Goal: Task Accomplishment & Management: Use online tool/utility

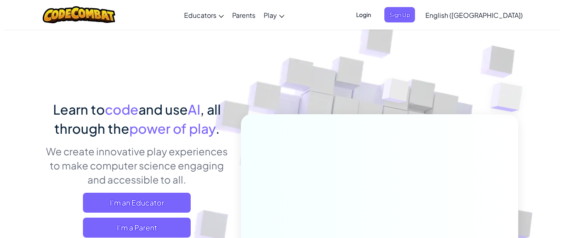
scroll to position [208, 0]
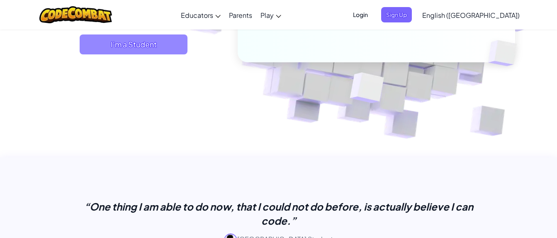
click at [128, 53] on span "I'm a Student" at bounding box center [134, 44] width 108 height 20
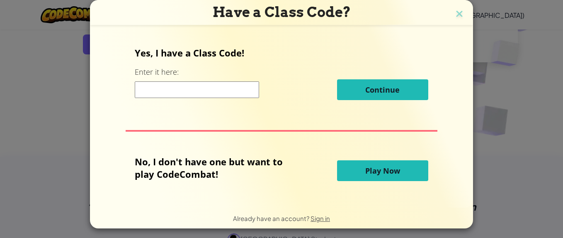
click at [373, 168] on span "Play Now" at bounding box center [383, 171] width 35 height 10
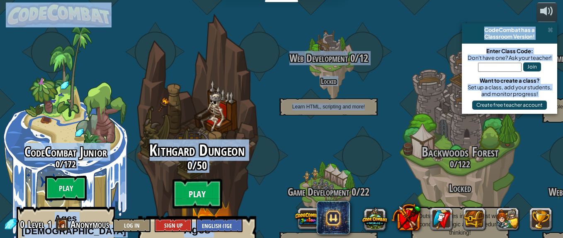
click at [174, 179] on btn "Play" at bounding box center [198, 194] width 50 height 30
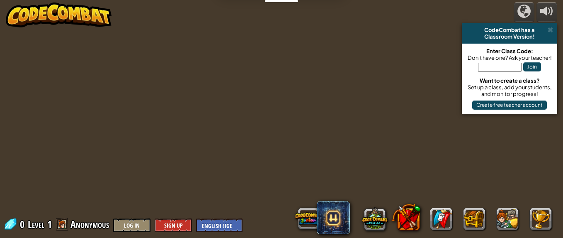
drag, startPoint x: 322, startPoint y: 165, endPoint x: 197, endPoint y: 206, distance: 131.3
click at [197, 206] on div at bounding box center [282, 119] width 364 height 238
click at [219, 225] on select "English ([GEOGRAPHIC_DATA]) English ([GEOGRAPHIC_DATA]) 简体中文 繁體中文 русский españ…" at bounding box center [219, 225] width 46 height 14
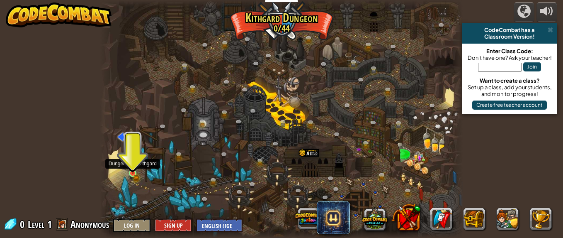
click at [134, 168] on img at bounding box center [132, 165] width 5 height 5
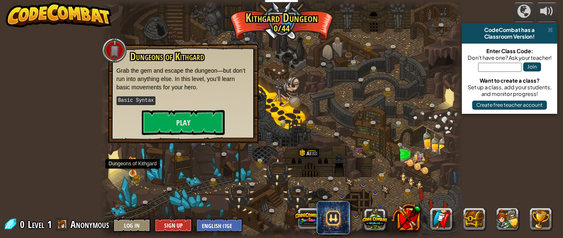
click at [134, 168] on img at bounding box center [132, 165] width 5 height 5
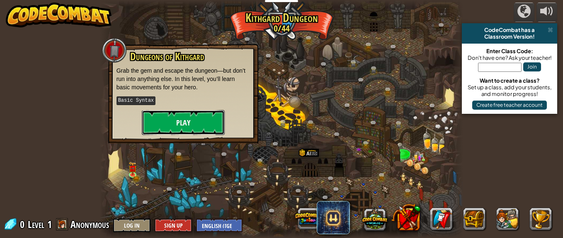
click at [197, 118] on button "Play" at bounding box center [183, 122] width 83 height 25
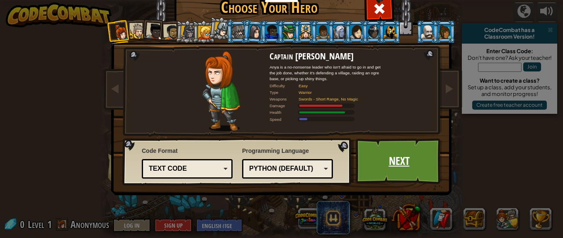
click at [419, 159] on link "Next" at bounding box center [399, 161] width 87 height 46
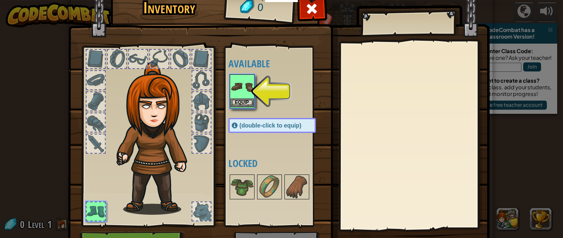
click at [238, 96] on img at bounding box center [242, 86] width 23 height 23
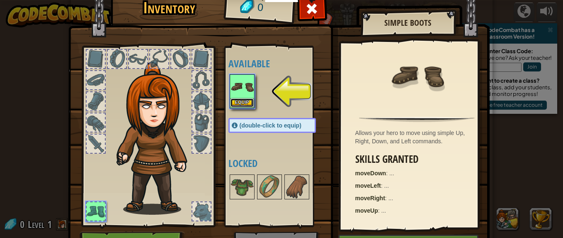
click at [237, 99] on button "Equip" at bounding box center [242, 102] width 23 height 9
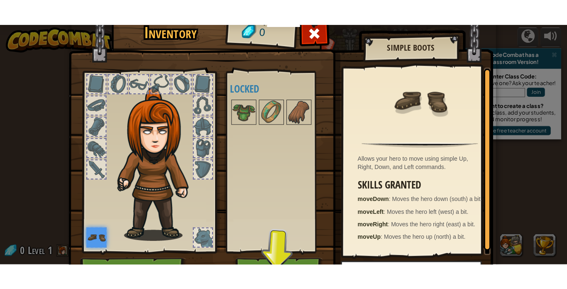
scroll to position [2, 0]
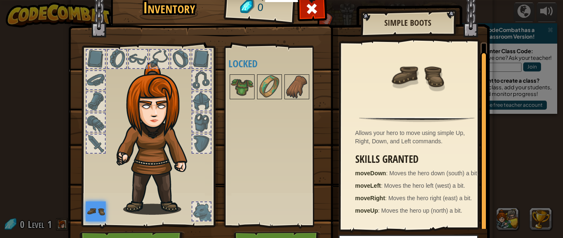
drag, startPoint x: 478, startPoint y: 110, endPoint x: 480, endPoint y: 152, distance: 41.5
click at [481, 150] on div at bounding box center [484, 142] width 7 height 180
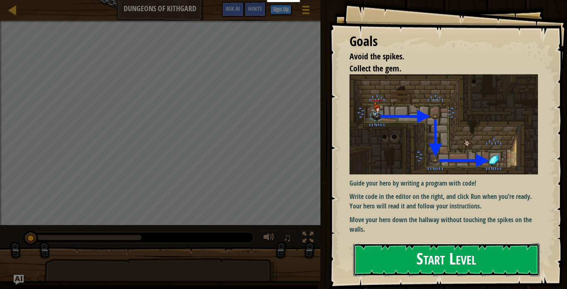
click at [445, 237] on button "Start Level" at bounding box center [446, 259] width 186 height 33
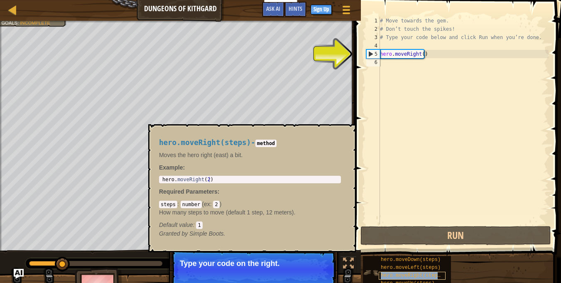
click at [395, 237] on span "hero.moveRight(steps)" at bounding box center [411, 275] width 63 height 6
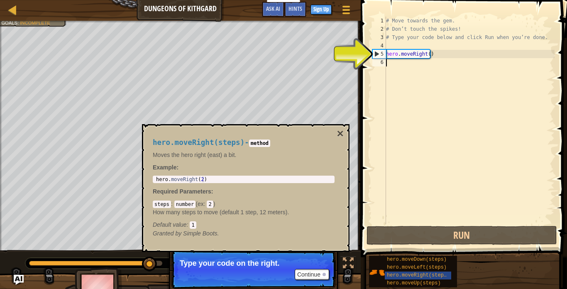
click at [417, 55] on div "# Move towards the gem. # Don’t touch the spikes! # Type your code below and cl…" at bounding box center [469, 129] width 170 height 224
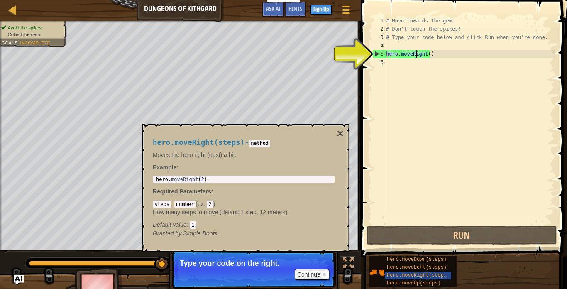
click at [377, 54] on div "5" at bounding box center [379, 54] width 13 height 8
click at [376, 53] on div "5" at bounding box center [379, 54] width 13 height 8
drag, startPoint x: 377, startPoint y: 53, endPoint x: 427, endPoint y: 60, distance: 50.7
click at [419, 58] on div "hero.moveRight() 1 2 3 4 5 6 # Move towards the gem. # Don’t touch the spikes! …" at bounding box center [462, 120] width 184 height 207
type textarea "hero.moveRight()"
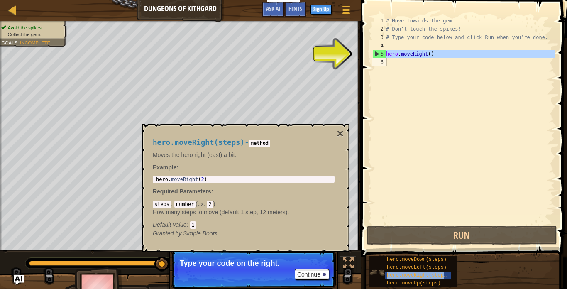
click at [443, 237] on span "hero.moveRight(steps)" at bounding box center [418, 275] width 63 height 6
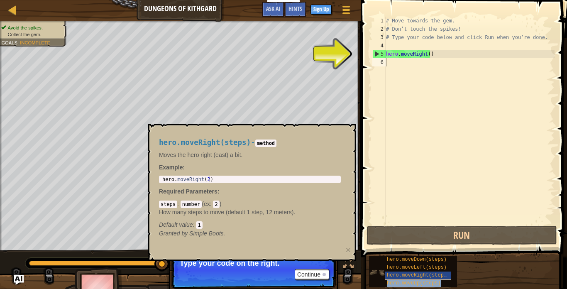
click at [441, 237] on div "hero.moveUp(steps)" at bounding box center [418, 283] width 66 height 8
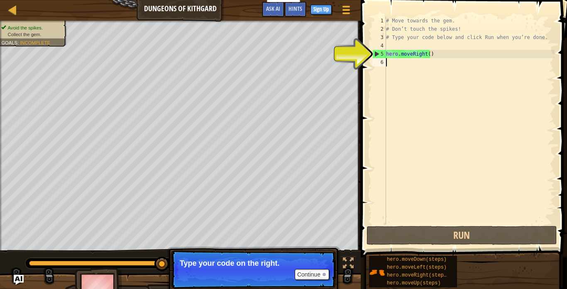
click at [388, 60] on div "# Move towards the gem. # Don’t touch the spikes! # Type your code below and cl…" at bounding box center [469, 129] width 170 height 224
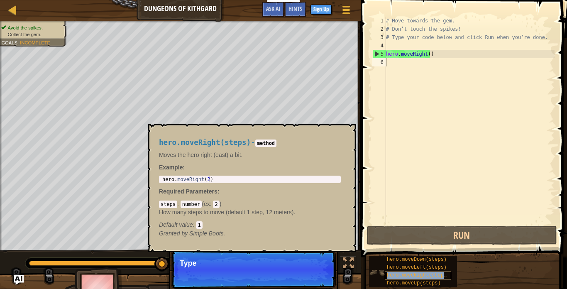
click at [397, 237] on span "hero.moveRight(steps)" at bounding box center [418, 275] width 63 height 6
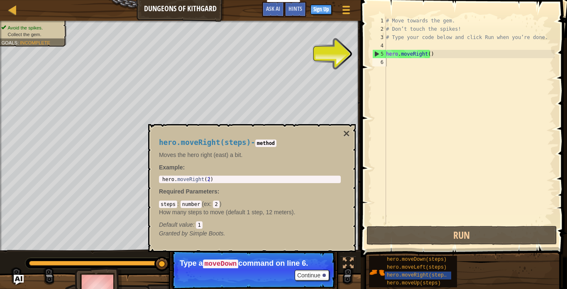
click at [231, 237] on code "moveDown" at bounding box center [221, 263] width 36 height 9
drag, startPoint x: 231, startPoint y: 265, endPoint x: 263, endPoint y: 266, distance: 32.0
click at [263, 237] on p "Type a moveDown command on line 6." at bounding box center [253, 263] width 147 height 9
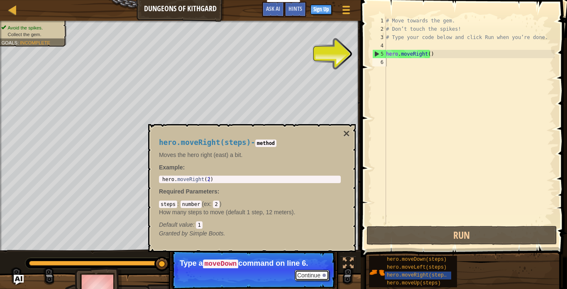
click at [308, 237] on button "Continue" at bounding box center [312, 275] width 34 height 11
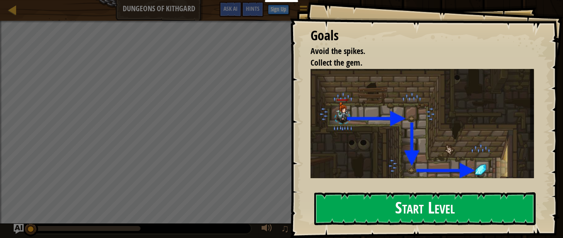
click at [385, 204] on button "Start Level" at bounding box center [425, 208] width 222 height 33
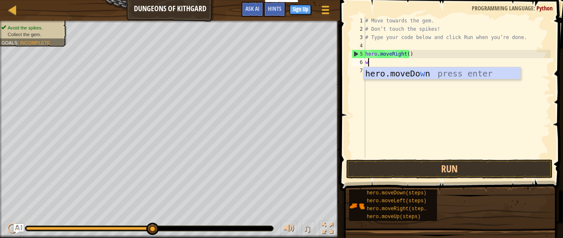
scroll to position [4, 0]
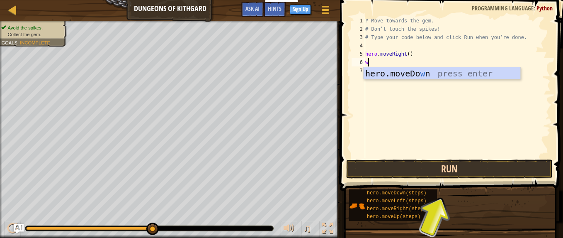
type textarea "w"
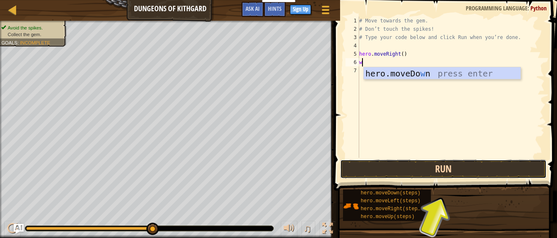
click at [418, 171] on button "Run" at bounding box center [443, 168] width 207 height 19
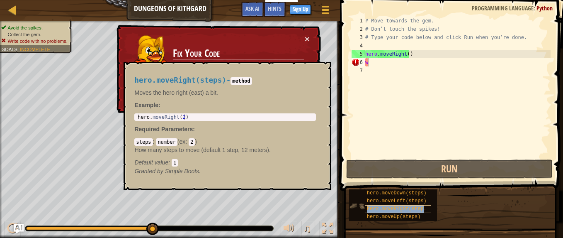
click at [395, 206] on span "hero.moveRight(steps)" at bounding box center [398, 209] width 63 height 6
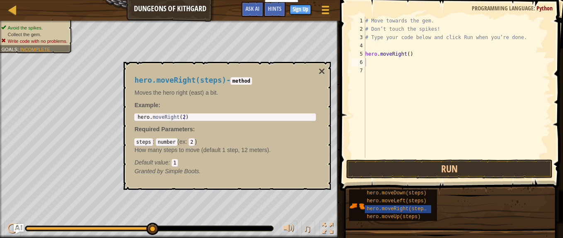
click at [149, 141] on code "steps" at bounding box center [143, 141] width 18 height 7
click at [203, 93] on p "Moves the hero right (east) a bit." at bounding box center [225, 92] width 182 height 8
click at [218, 0] on body "Educators Create Free Account School & District Solutions Teacher Toolkit Previ…" at bounding box center [281, 0] width 563 height 0
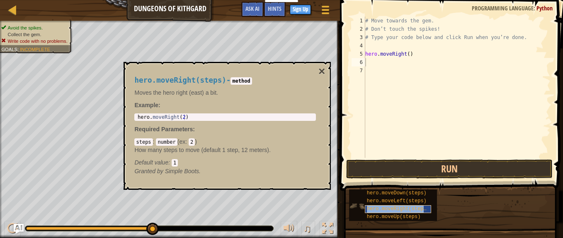
click at [397, 212] on div "hero.moveRight(steps)" at bounding box center [398, 209] width 66 height 8
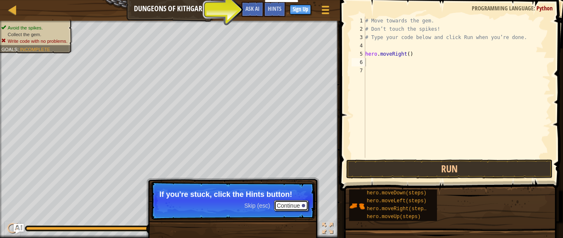
click at [291, 205] on button "Continue" at bounding box center [291, 205] width 34 height 11
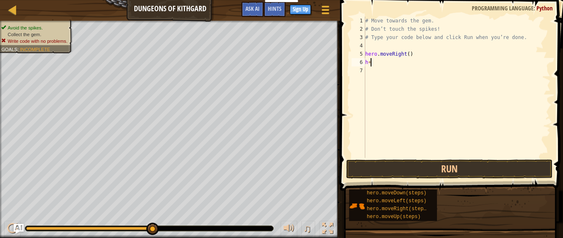
type textarea "h"
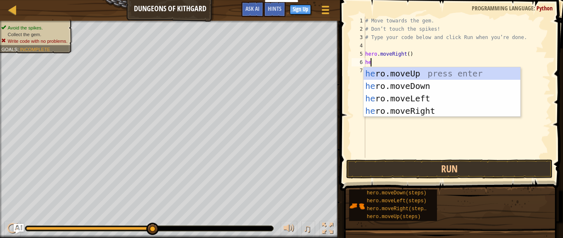
scroll to position [4, 0]
type textarea "hero"
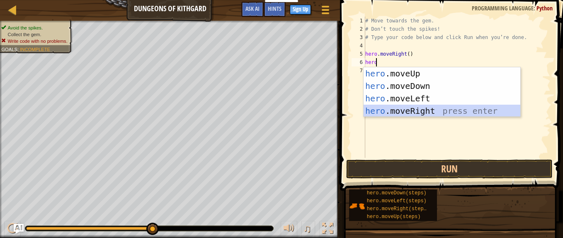
click at [419, 115] on div "hero .moveUp press enter hero .moveDown press enter hero .moveLeft press enter …" at bounding box center [442, 104] width 157 height 75
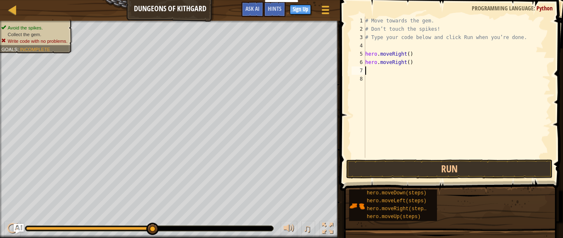
click at [424, 66] on div "# Move towards the gem. # Don’t touch the spikes! # Type your code below and cl…" at bounding box center [457, 96] width 187 height 158
click at [411, 64] on div "# Move towards the gem. # Don’t touch the spikes! # Type your code below and cl…" at bounding box center [457, 96] width 187 height 158
type textarea "h"
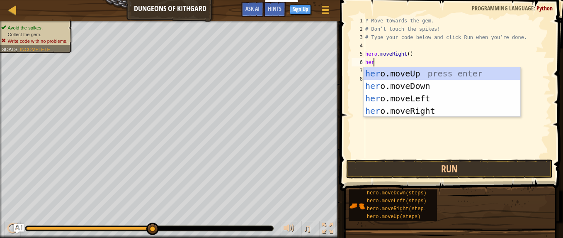
scroll to position [4, 0]
type textarea "hero"
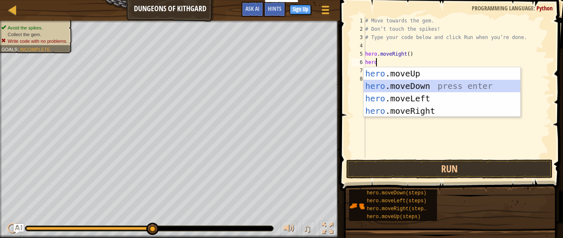
click at [422, 84] on div "hero .moveUp press enter hero .moveDown press enter hero .moveLeft press enter …" at bounding box center [442, 104] width 157 height 75
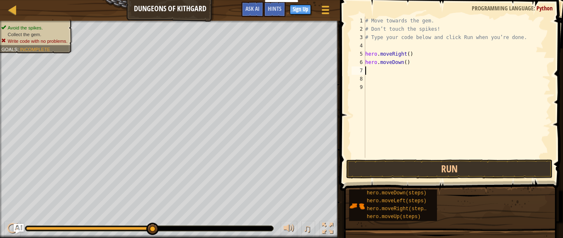
scroll to position [4, 0]
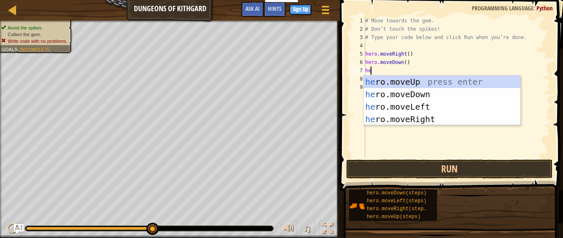
type textarea "her"
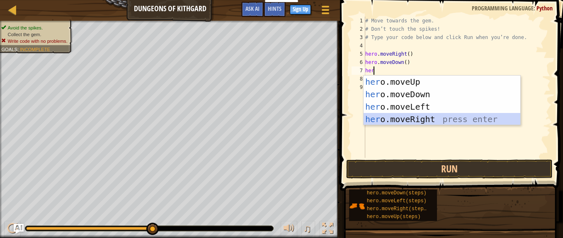
click at [410, 117] on div "her o.moveUp press enter her o.moveDown press enter her o.moveLeft press enter …" at bounding box center [442, 113] width 157 height 75
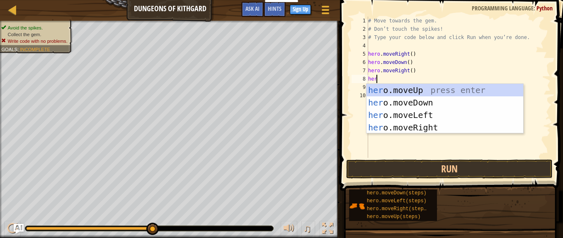
type textarea "hero"
click at [428, 91] on div "hero .moveUp press enter hero .moveDown press enter hero .moveLeft press enter …" at bounding box center [445, 121] width 157 height 75
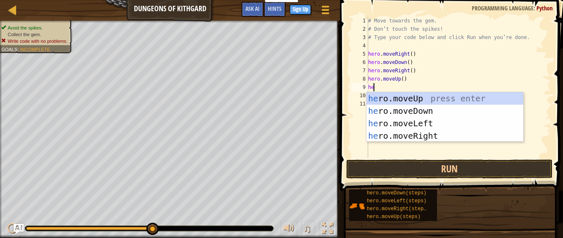
type textarea "her"
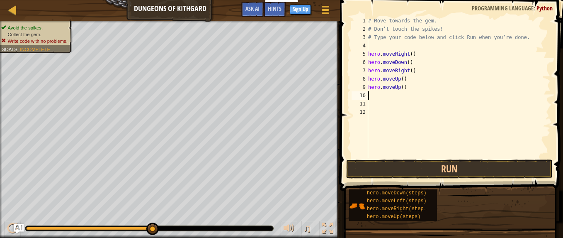
click at [409, 88] on div "# Move towards the gem. # Don’t touch the spikes! # Type your code below and cl…" at bounding box center [459, 96] width 185 height 158
type textarea "hero."
type textarea "h"
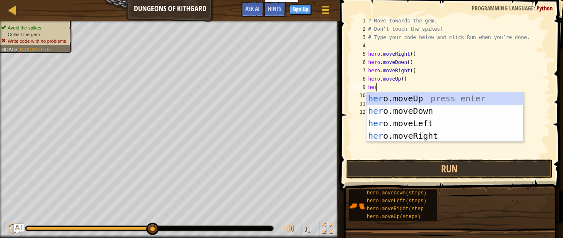
scroll to position [4, 0]
type textarea "hero"
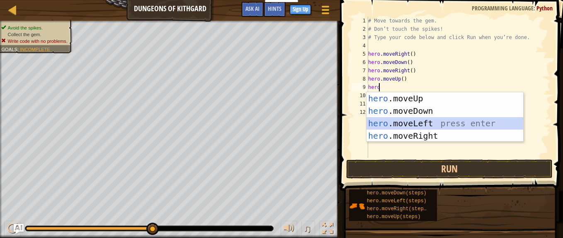
click at [413, 122] on div "hero .moveUp press enter hero .moveDown press enter hero .moveLeft press enter …" at bounding box center [445, 129] width 157 height 75
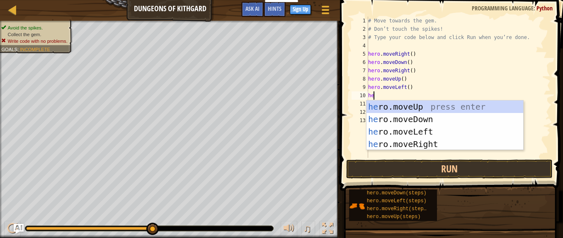
type textarea "her"
click at [417, 107] on div "her o.moveUp press enter her o.moveDown press enter her o.moveLeft press enter …" at bounding box center [445, 137] width 157 height 75
click at [417, 107] on div "# Move towards the gem. # Don’t touch the spikes! # Type your code below and cl…" at bounding box center [459, 96] width 185 height 158
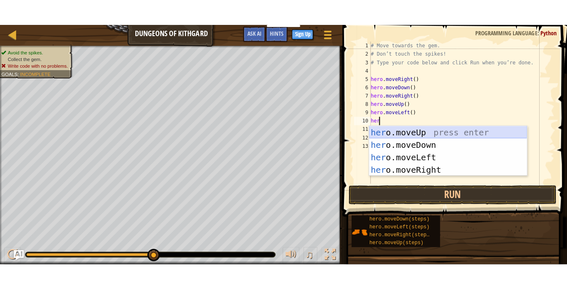
scroll to position [4, 0]
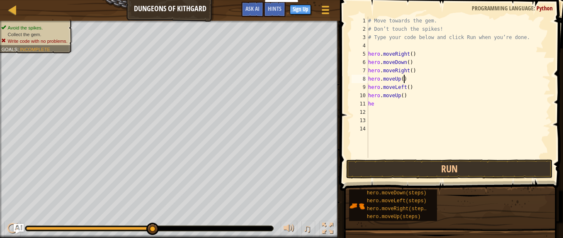
click at [477, 77] on div "# Move towards the gem. # Don’t touch the spikes! # Type your code below and cl…" at bounding box center [459, 96] width 185 height 158
click at [449, 168] on button "Run" at bounding box center [449, 168] width 207 height 19
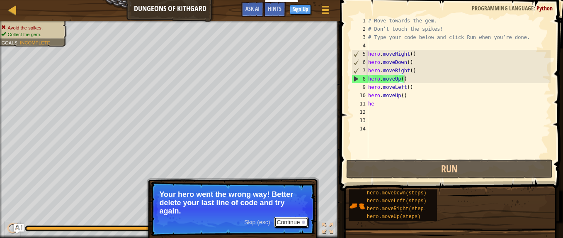
click at [295, 223] on button "Continue" at bounding box center [291, 222] width 34 height 11
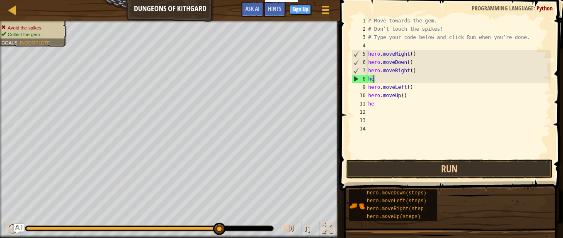
type textarea "h"
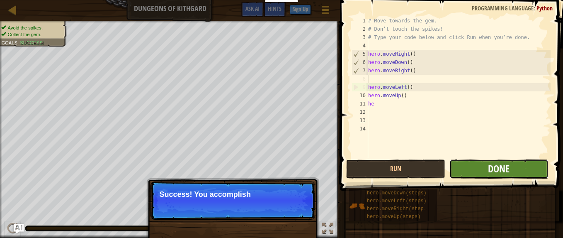
click at [496, 167] on span "Done" at bounding box center [499, 168] width 22 height 13
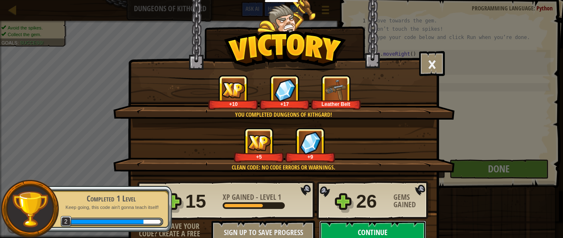
click at [392, 232] on button "Continue" at bounding box center [372, 232] width 107 height 25
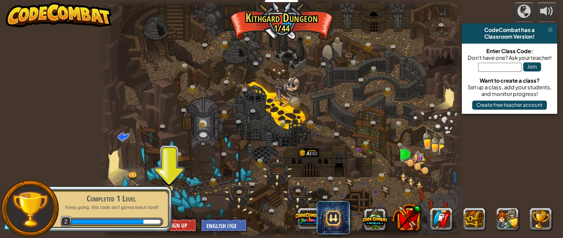
click at [169, 180] on div "Completed 1 Level Keep going, this code ain't gonna teach itself! 2" at bounding box center [106, 209] width 131 height 58
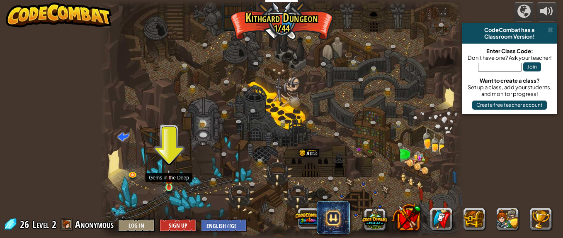
click at [169, 183] on img at bounding box center [169, 178] width 8 height 19
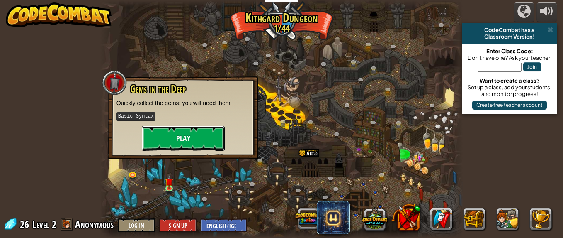
click at [199, 141] on button "Play" at bounding box center [183, 138] width 83 height 25
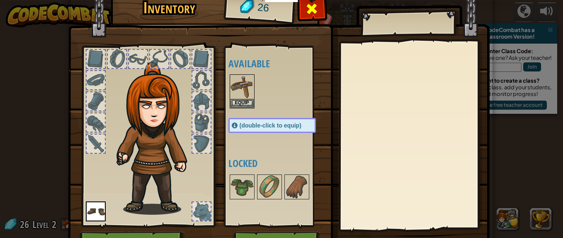
click at [307, 7] on span at bounding box center [311, 8] width 13 height 13
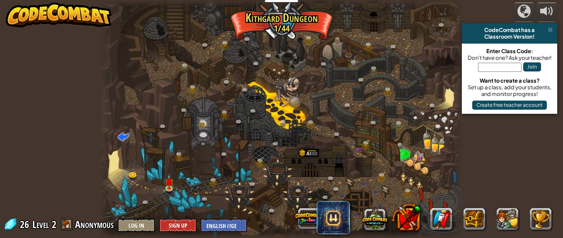
drag, startPoint x: 290, startPoint y: 67, endPoint x: 210, endPoint y: 138, distance: 107.0
click at [210, 138] on div at bounding box center [282, 119] width 364 height 238
click at [168, 186] on img at bounding box center [169, 178] width 8 height 19
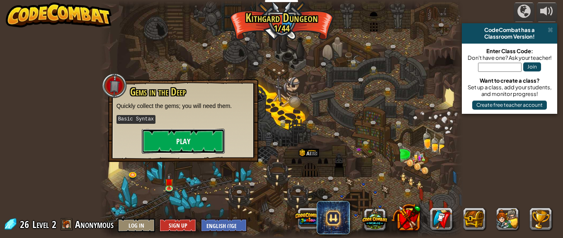
click at [185, 149] on button "Play" at bounding box center [183, 141] width 83 height 25
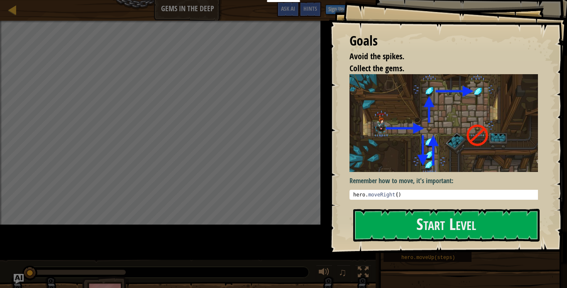
click at [454, 227] on button "Start Level" at bounding box center [446, 225] width 186 height 33
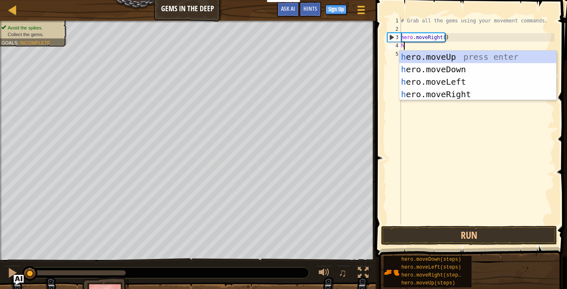
scroll to position [4, 0]
type textarea "hero"
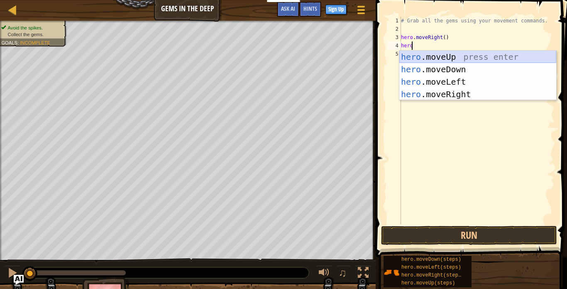
click at [453, 56] on div "hero .moveUp press enter hero .moveDown press enter hero .moveLeft press enter …" at bounding box center [477, 88] width 157 height 75
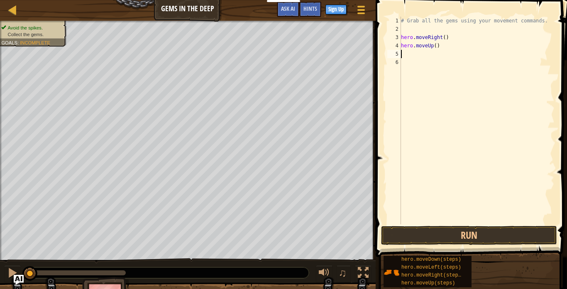
scroll to position [4, 0]
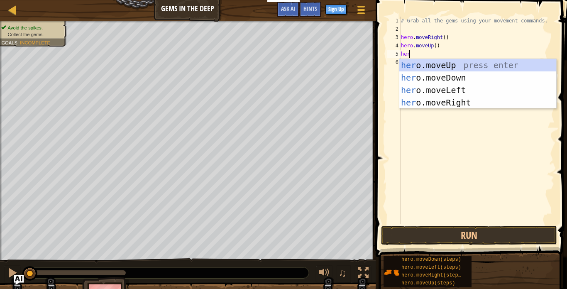
type textarea "hero"
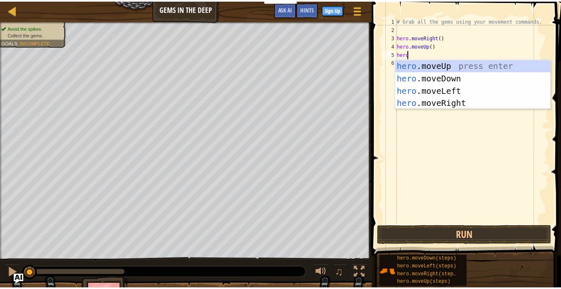
scroll to position [4, 0]
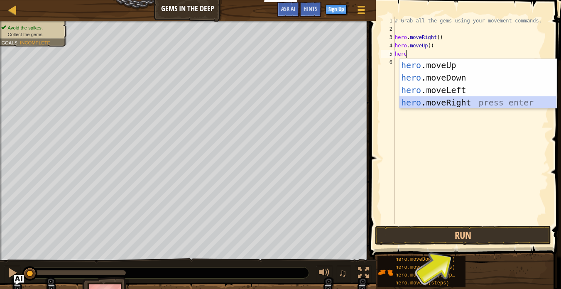
click at [457, 102] on div "hero .moveUp press enter hero .moveDown press enter hero .moveLeft press enter …" at bounding box center [477, 96] width 157 height 75
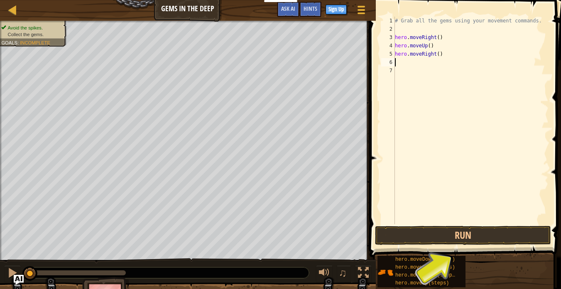
scroll to position [4, 0]
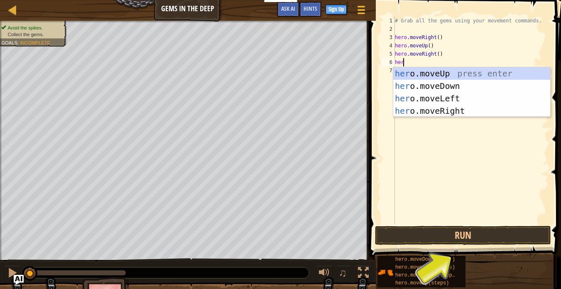
type textarea "hero"
click at [444, 85] on div "hero .moveUp press enter hero .moveDown press enter hero .moveLeft press enter …" at bounding box center [471, 104] width 157 height 75
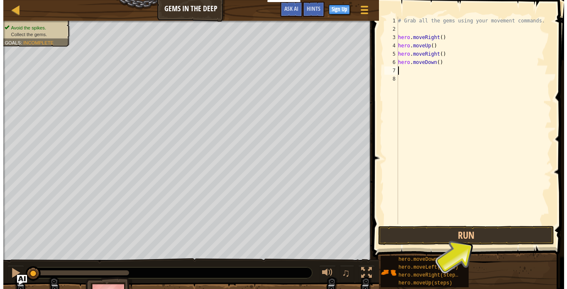
scroll to position [4, 0]
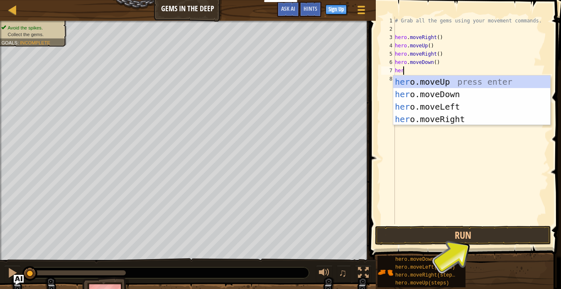
type textarea "hero"
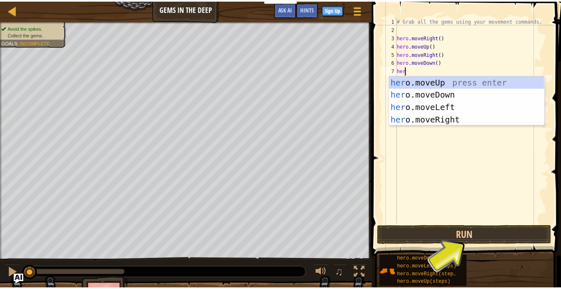
scroll to position [4, 0]
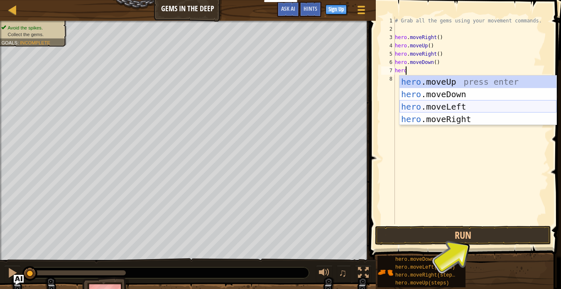
click at [460, 104] on div "hero .moveUp press enter hero .moveDown press enter hero .moveLeft press enter …" at bounding box center [477, 113] width 157 height 75
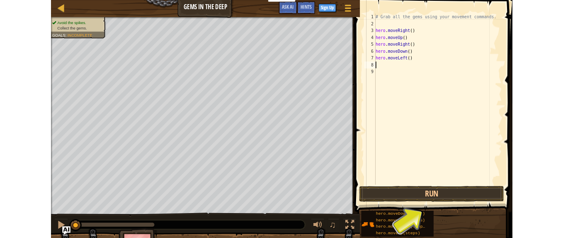
scroll to position [4, 0]
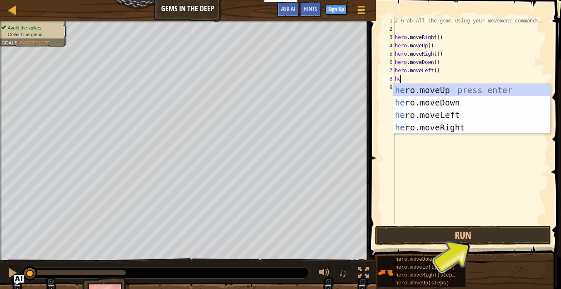
type textarea "her"
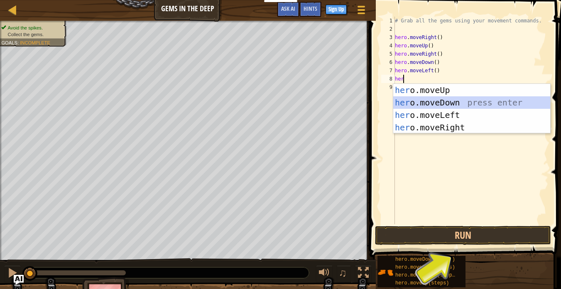
click at [457, 102] on div "her o.moveUp press enter her o.moveDown press enter her o.moveLeft press enter …" at bounding box center [471, 121] width 157 height 75
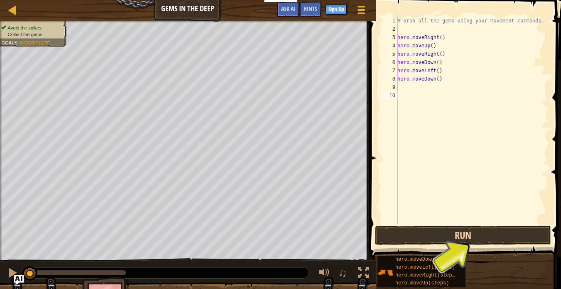
drag, startPoint x: 470, startPoint y: 182, endPoint x: 468, endPoint y: 234, distance: 52.3
click at [468, 234] on div "1 2 3 4 5 6 7 8 9 10 # Grab all the gems using your movement commands. hero . m…" at bounding box center [464, 144] width 194 height 281
click at [468, 234] on button "Run" at bounding box center [463, 235] width 176 height 19
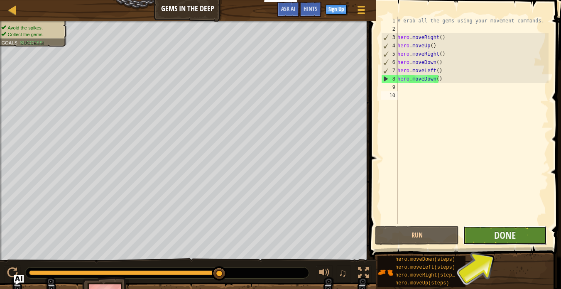
click at [526, 232] on button "Done" at bounding box center [505, 235] width 84 height 19
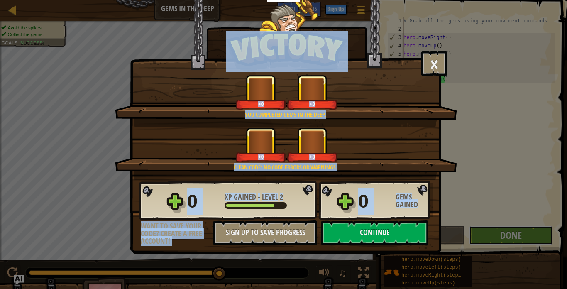
drag, startPoint x: 526, startPoint y: 232, endPoint x: 477, endPoint y: 222, distance: 49.9
click at [477, 222] on div "× You will find a use for these gems soon. How fun was this level? You complete…" at bounding box center [283, 144] width 567 height 289
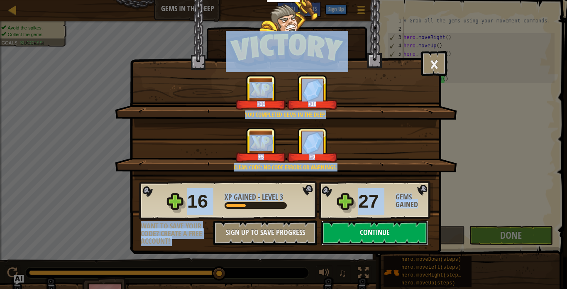
click at [402, 229] on button "Continue" at bounding box center [374, 232] width 107 height 25
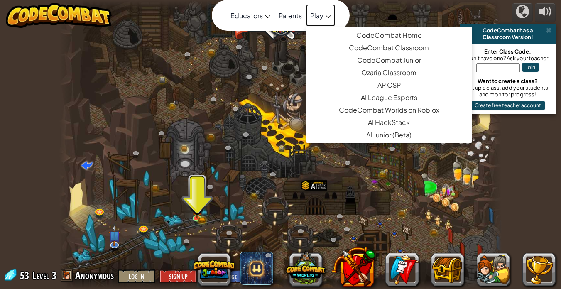
click at [327, 15] on link "Play" at bounding box center [320, 15] width 29 height 22
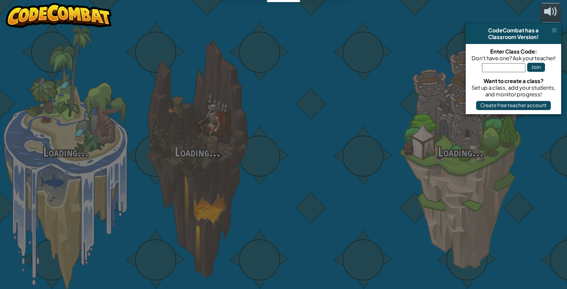
drag, startPoint x: 327, startPoint y: 15, endPoint x: 428, endPoint y: -30, distance: 110.2
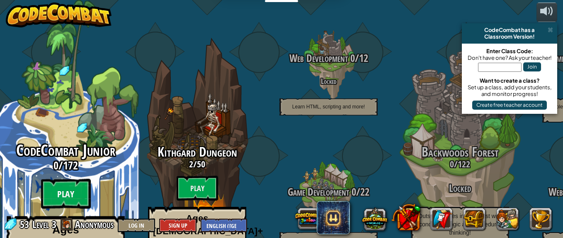
click at [68, 179] on btn "Play" at bounding box center [66, 194] width 50 height 30
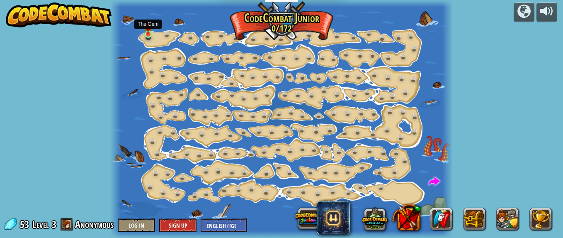
click at [150, 32] on img at bounding box center [147, 25] width 7 height 17
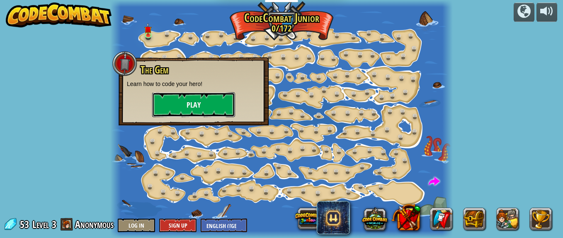
click at [183, 105] on button "Play" at bounding box center [193, 104] width 83 height 25
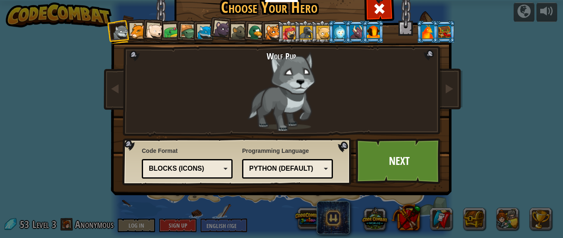
click at [271, 31] on div at bounding box center [273, 32] width 15 height 15
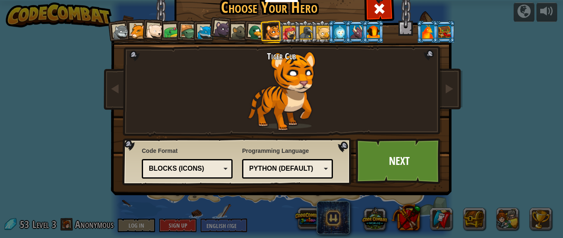
click at [338, 29] on div at bounding box center [340, 31] width 13 height 13
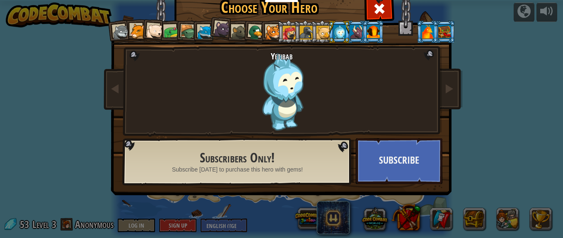
click at [204, 29] on div at bounding box center [205, 32] width 15 height 15
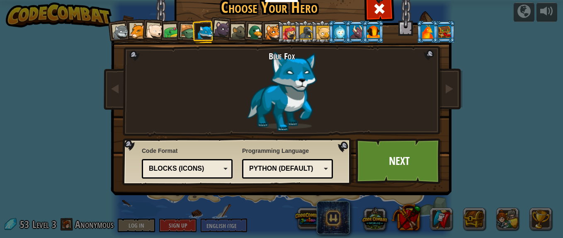
click at [118, 30] on div at bounding box center [121, 32] width 17 height 17
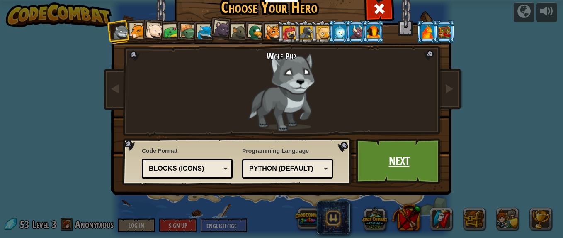
click at [401, 153] on link "Next" at bounding box center [399, 161] width 87 height 46
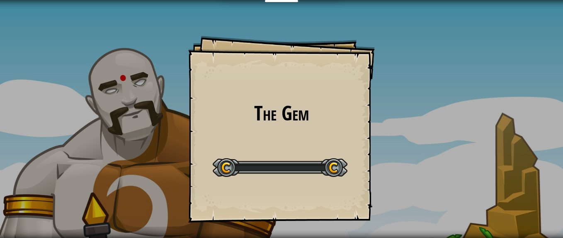
click at [401, 153] on div "The Gem Goals Start Level Error loading from server. Try refreshing the page. Y…" at bounding box center [281, 119] width 563 height 238
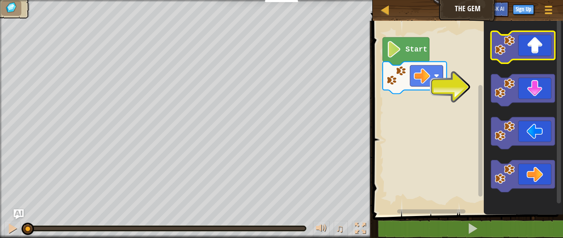
click at [543, 53] on icon "Blockly Workspace" at bounding box center [523, 47] width 64 height 32
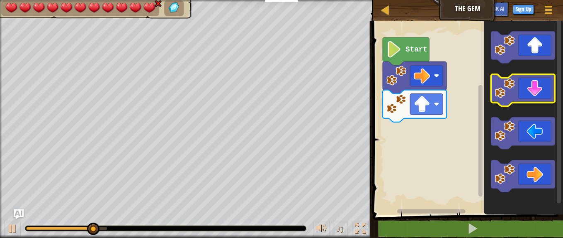
click at [534, 88] on icon "Blockly Workspace" at bounding box center [523, 90] width 64 height 32
